Goal: Task Accomplishment & Management: Complete application form

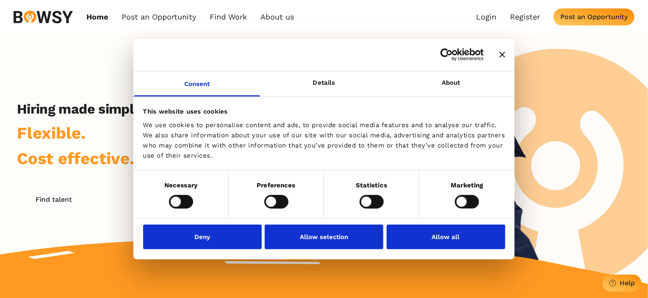
click at [500, 55] on icon "Close banner" at bounding box center [502, 55] width 6 height 6
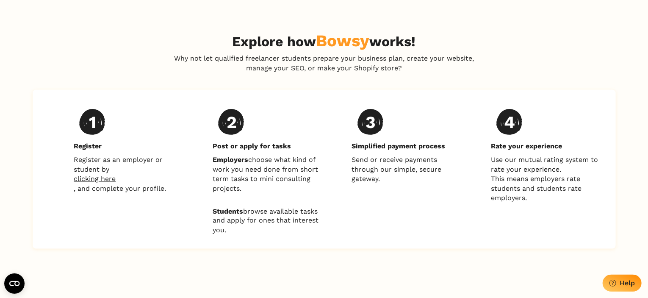
scroll to position [635, 0]
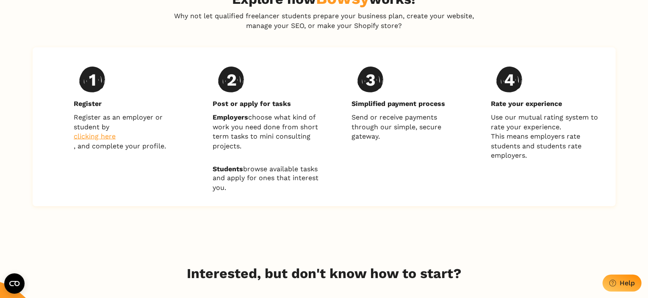
click at [107, 139] on link "clicking here" at bounding box center [129, 136] width 111 height 9
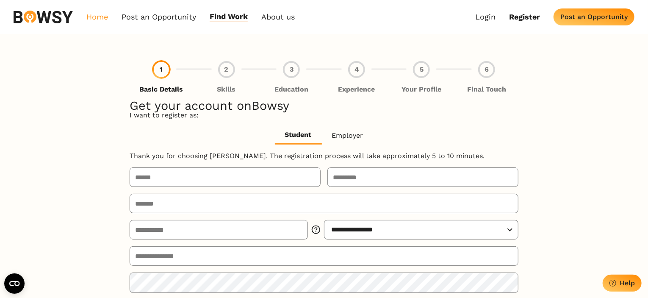
click at [105, 15] on link "Home" at bounding box center [97, 17] width 22 height 10
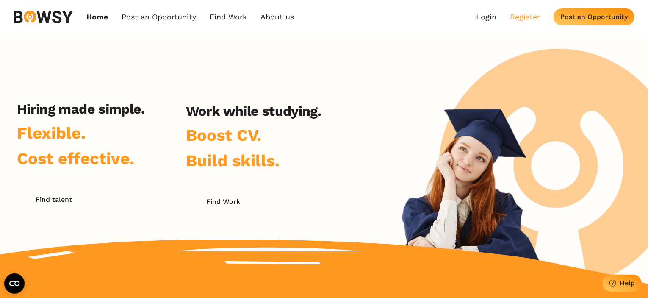
click at [520, 16] on link "Register" at bounding box center [525, 16] width 30 height 9
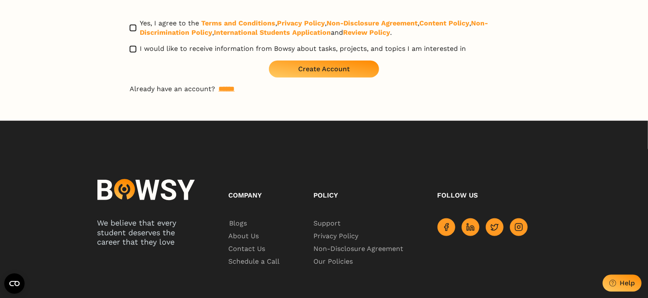
scroll to position [381, 0]
